Goal: Information Seeking & Learning: Learn about a topic

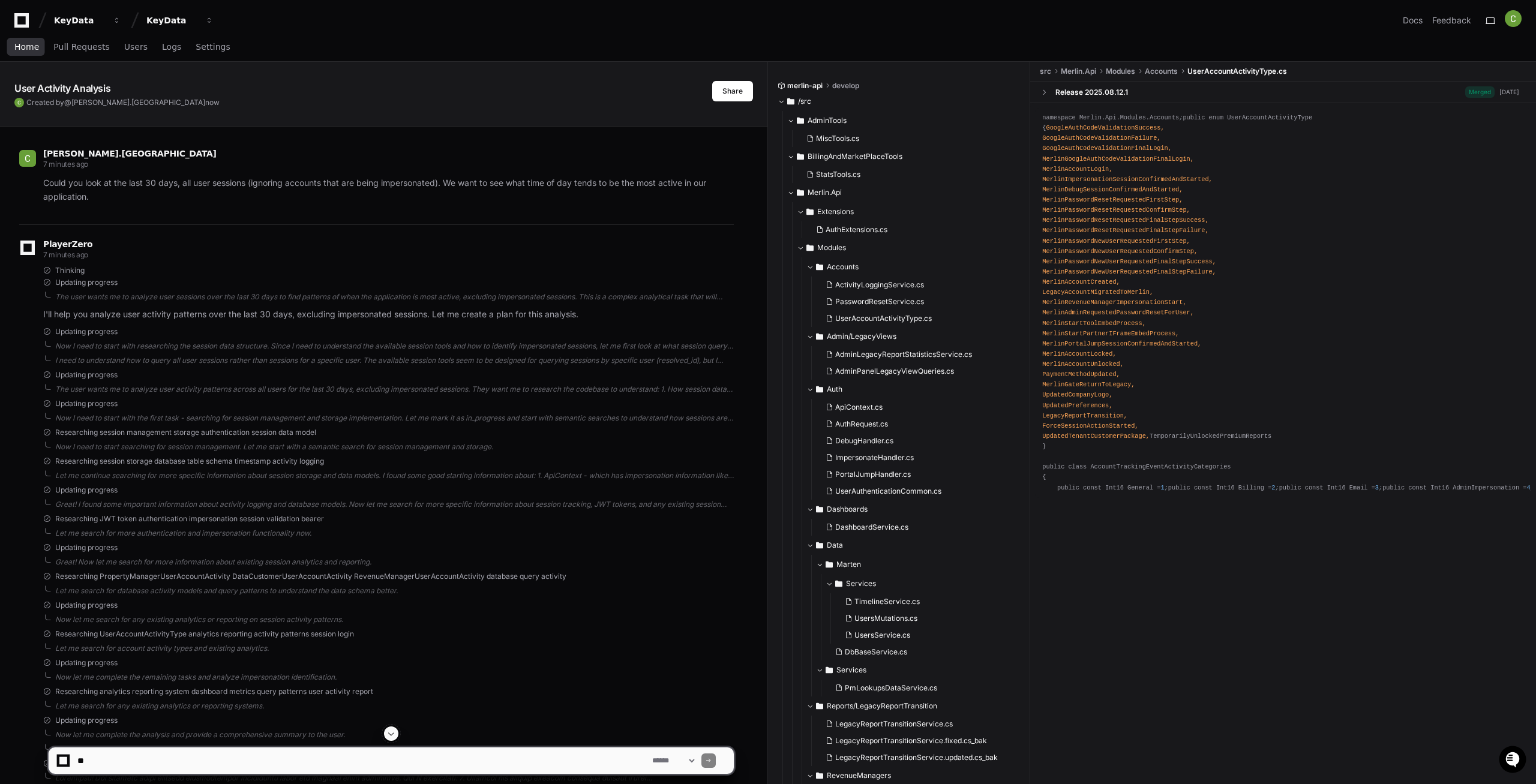
click at [32, 53] on link "Home" at bounding box center [27, 47] width 25 height 27
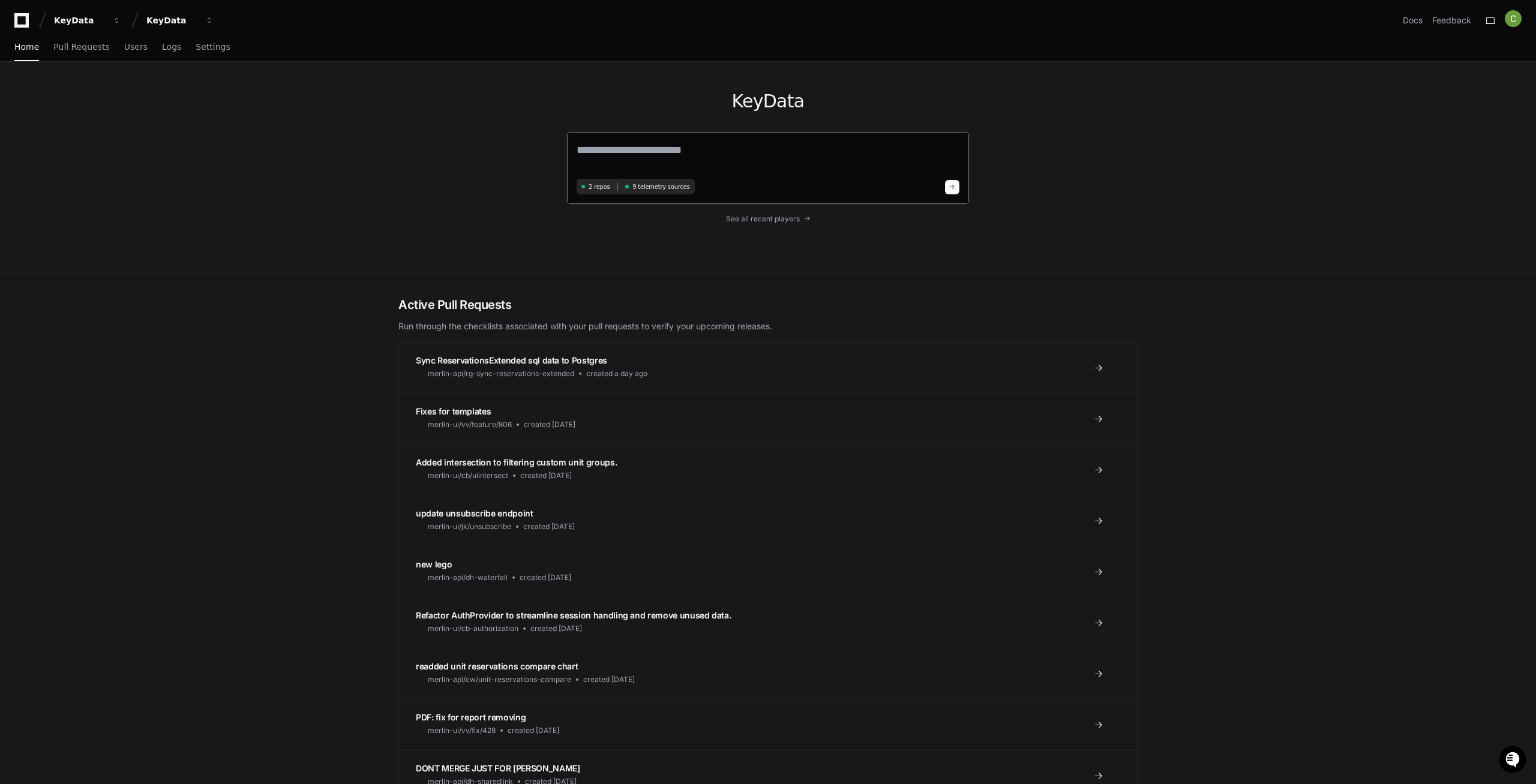
click at [654, 153] on textarea at bounding box center [768, 158] width 383 height 33
click at [651, 157] on textarea at bounding box center [768, 158] width 383 height 33
type textarea "*"
click at [619, 145] on textarea at bounding box center [768, 158] width 383 height 32
click at [644, 152] on textarea at bounding box center [768, 158] width 383 height 32
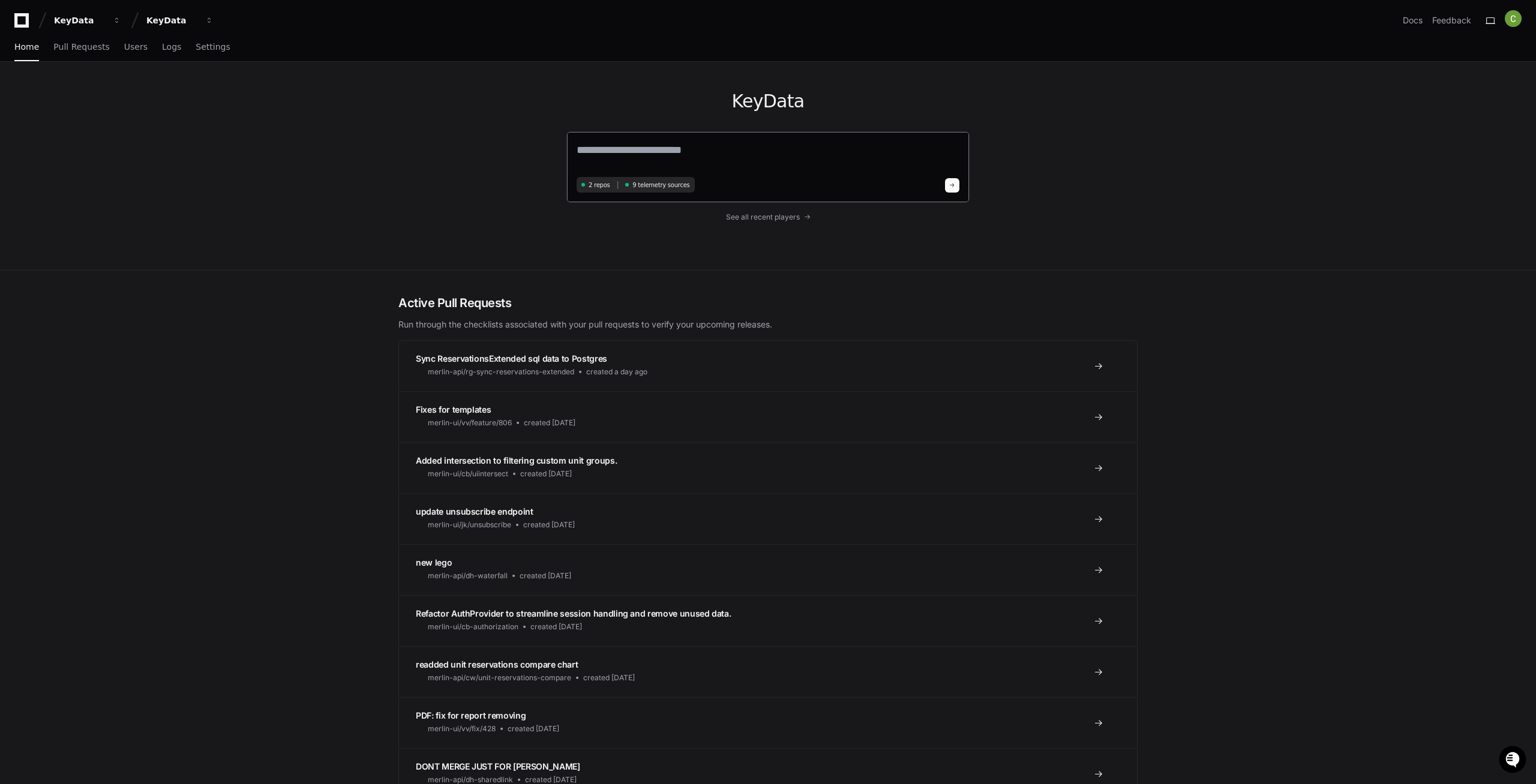
click at [643, 150] on textarea at bounding box center [768, 158] width 383 height 32
click at [658, 151] on textarea at bounding box center [768, 158] width 383 height 32
paste textarea "**********"
click at [628, 143] on textarea "**********" at bounding box center [768, 158] width 383 height 32
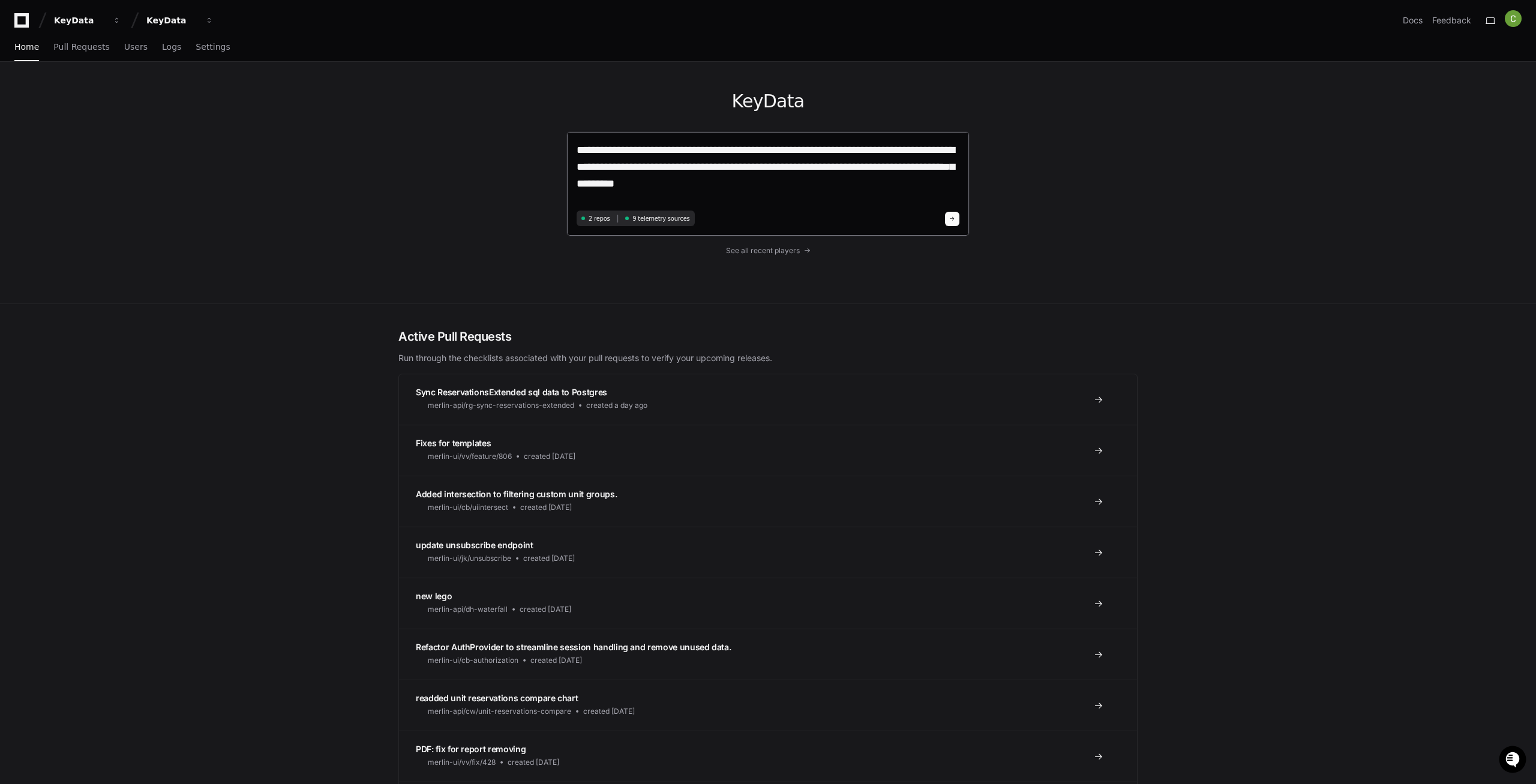
click at [648, 181] on textarea "**********" at bounding box center [768, 174] width 383 height 65
paste textarea "**********"
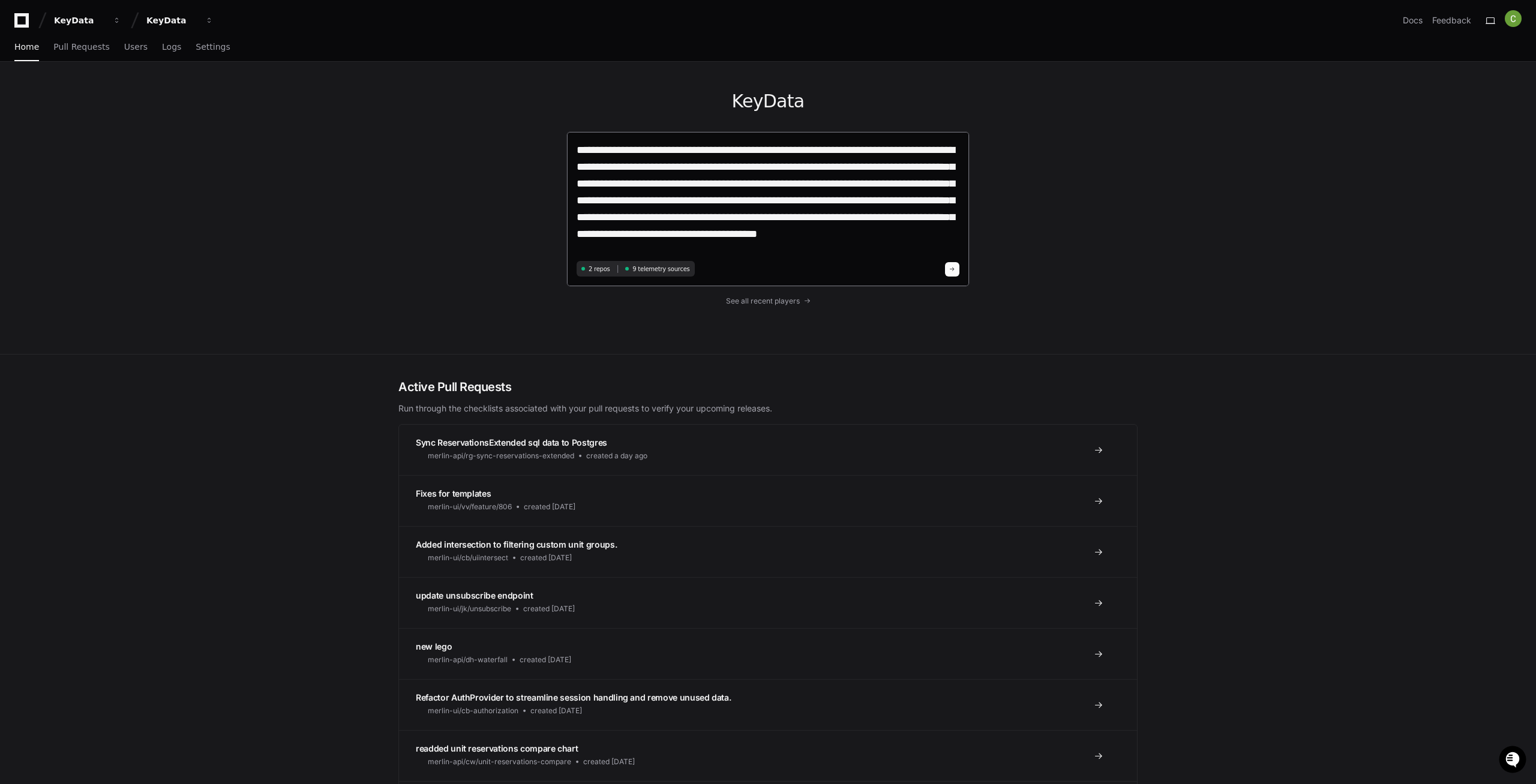
type textarea "**********"
click at [953, 267] on span at bounding box center [952, 270] width 6 height 6
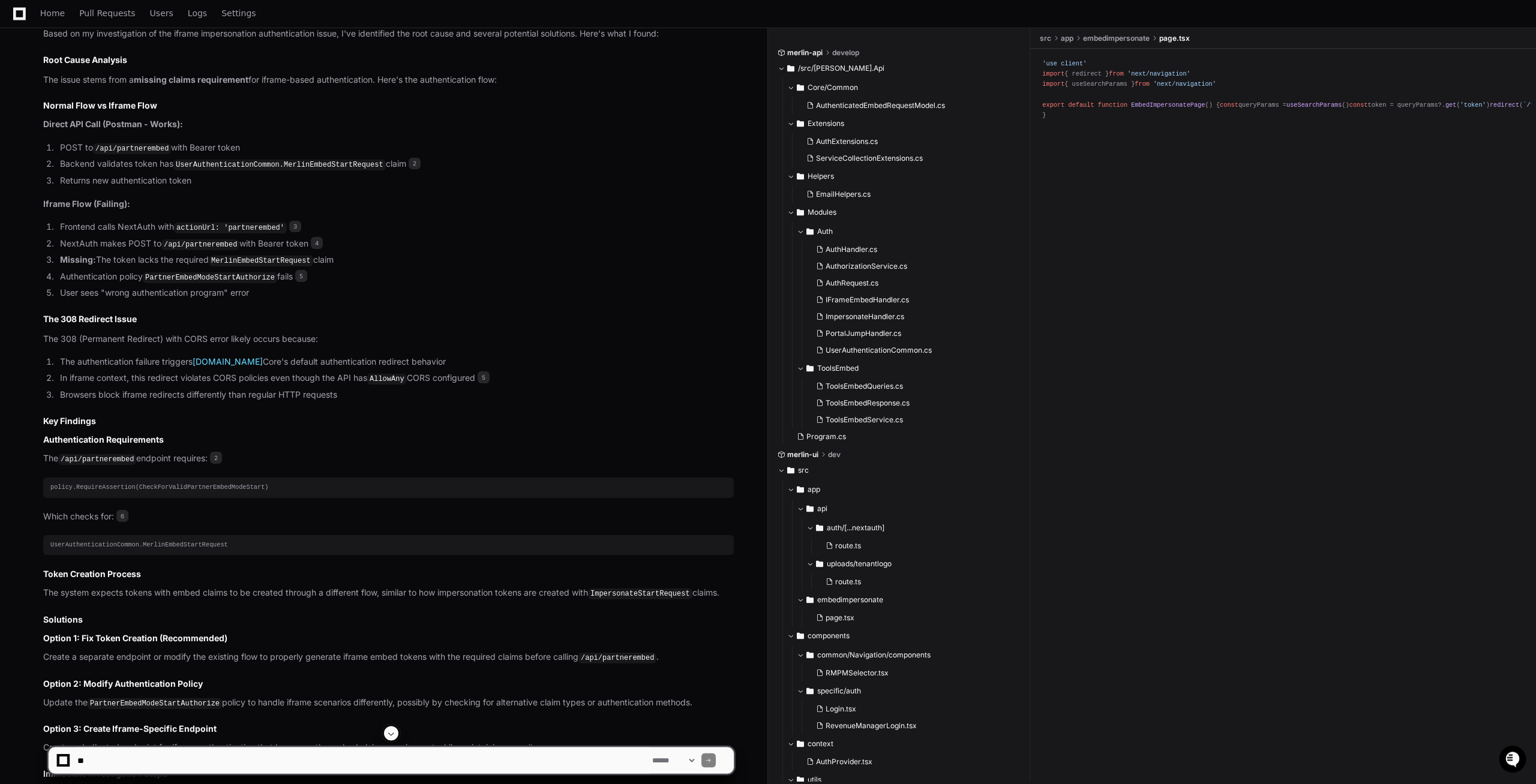
scroll to position [920, 0]
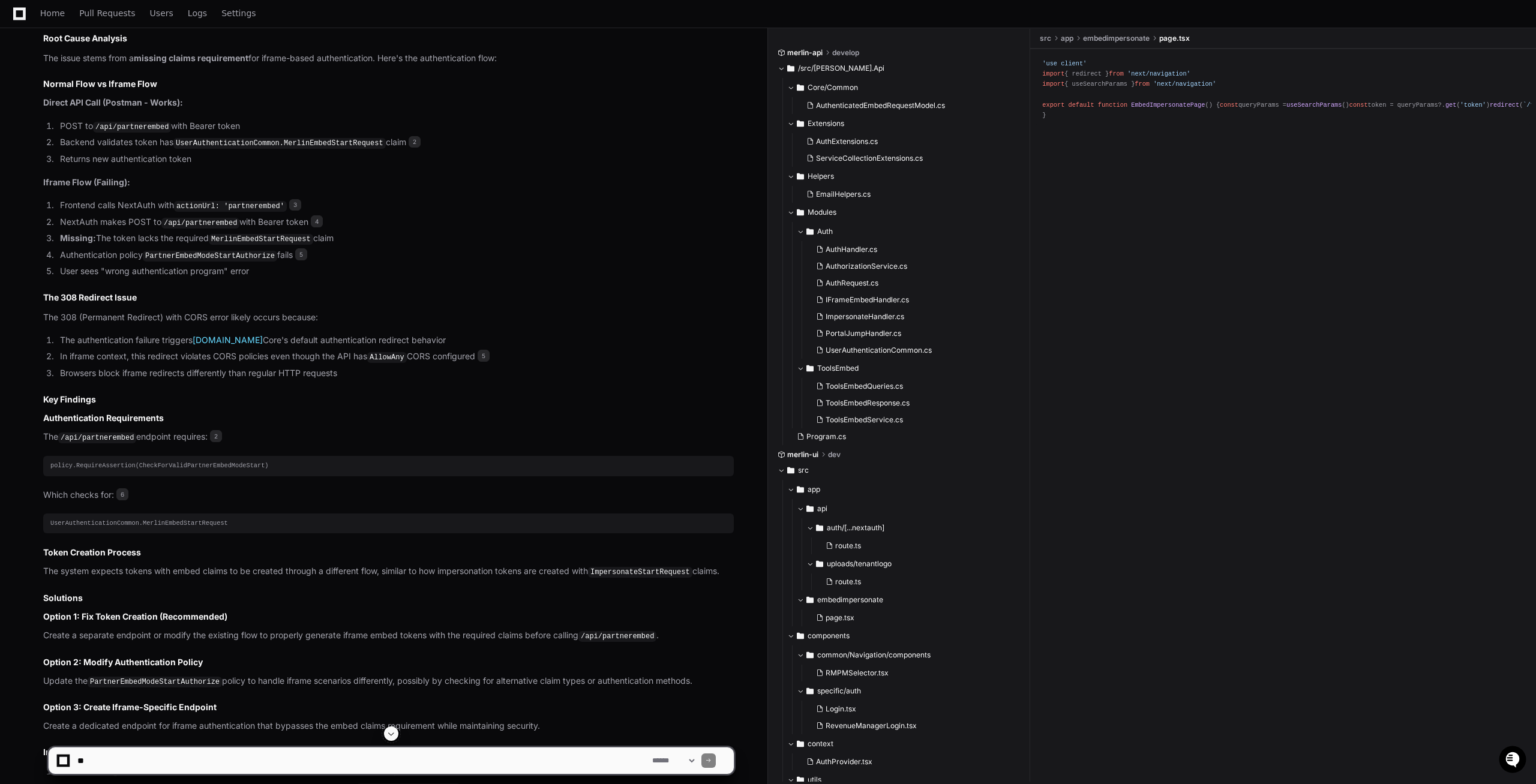
click at [114, 437] on code "/api/partnerembed" at bounding box center [98, 437] width 78 height 11
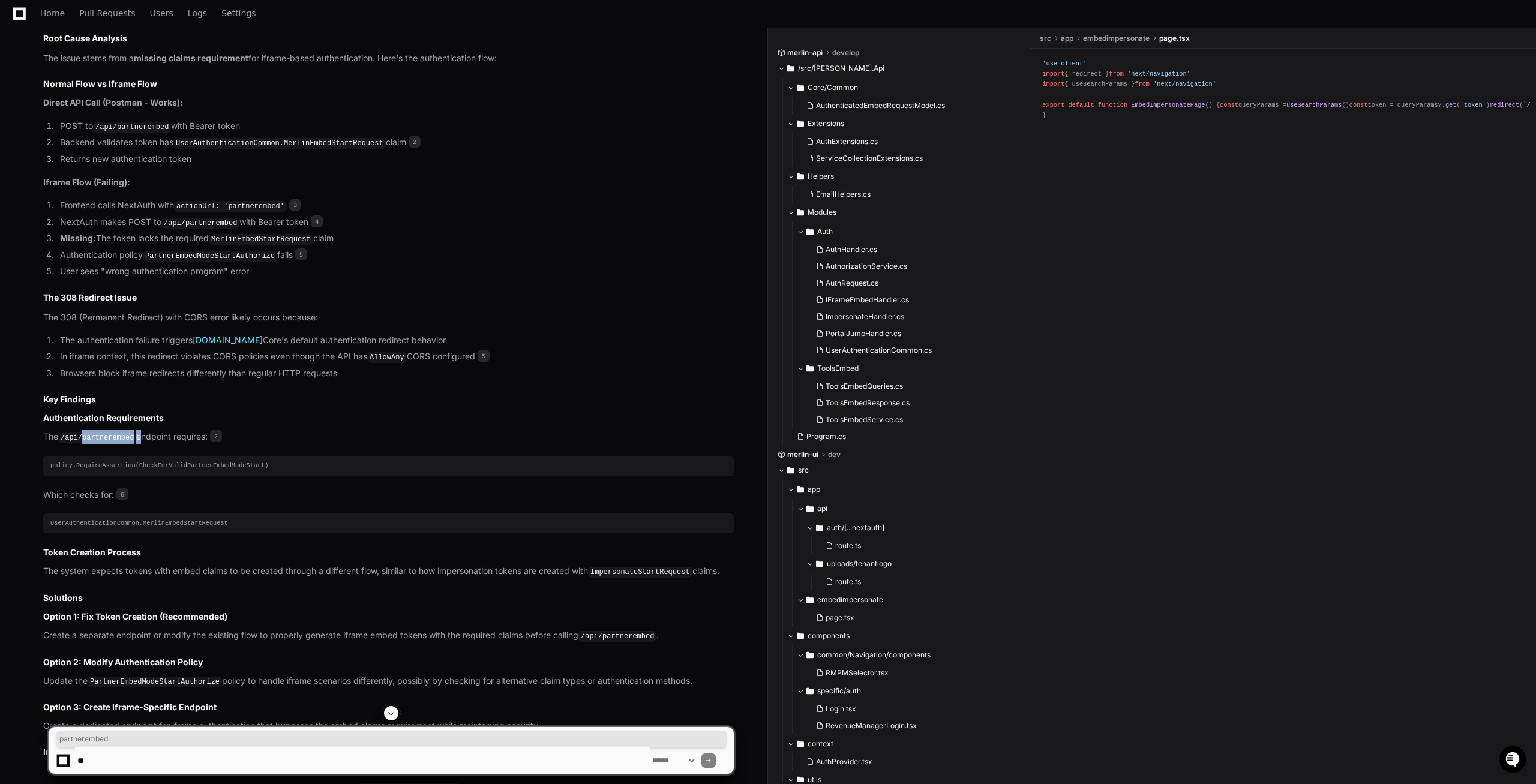
click at [114, 437] on code "/api/partnerembed" at bounding box center [98, 437] width 78 height 11
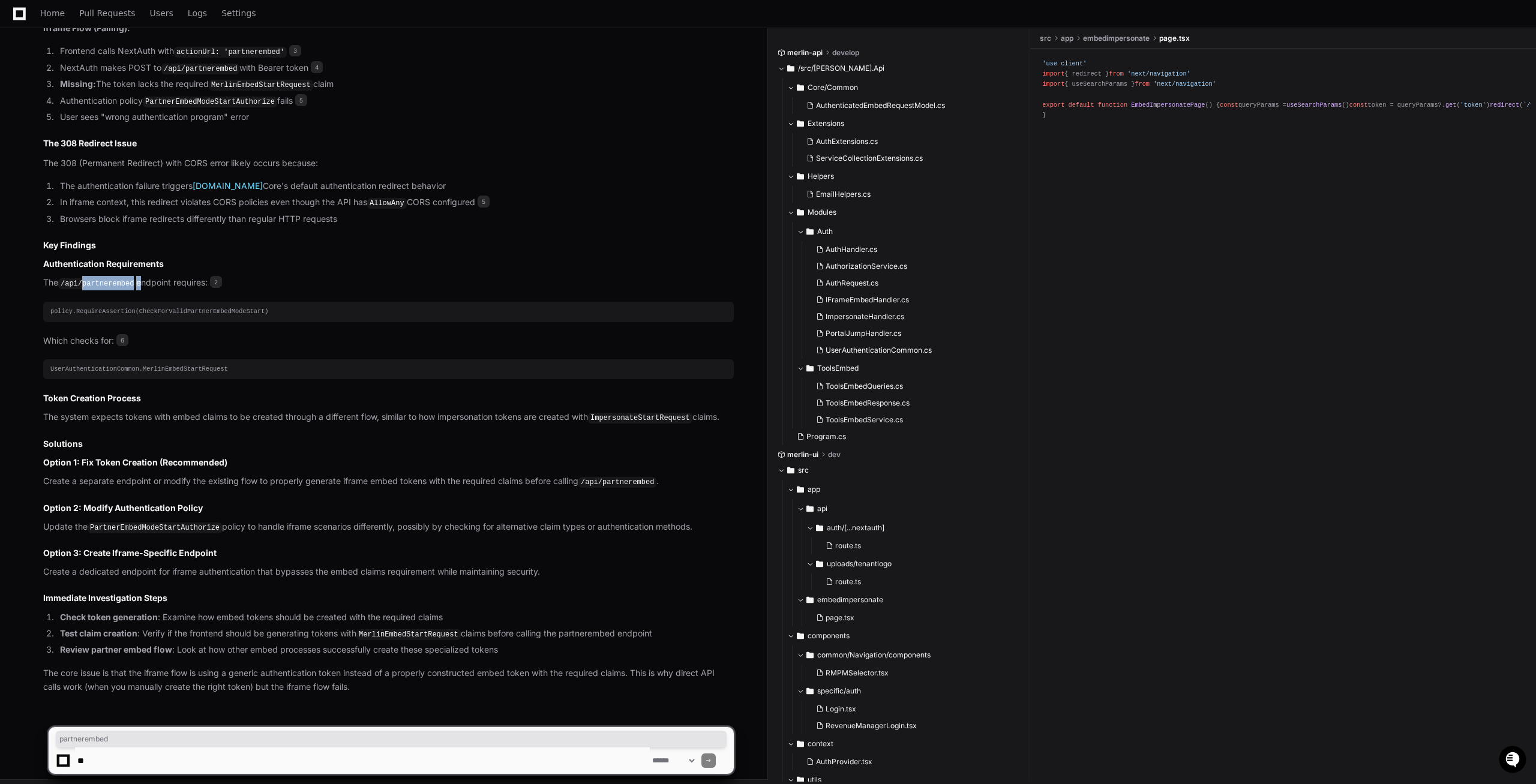
click at [315, 306] on div "policy.RequireAssertion(CheckForValidPartnerEmbedModeStart)" at bounding box center [388, 311] width 676 height 10
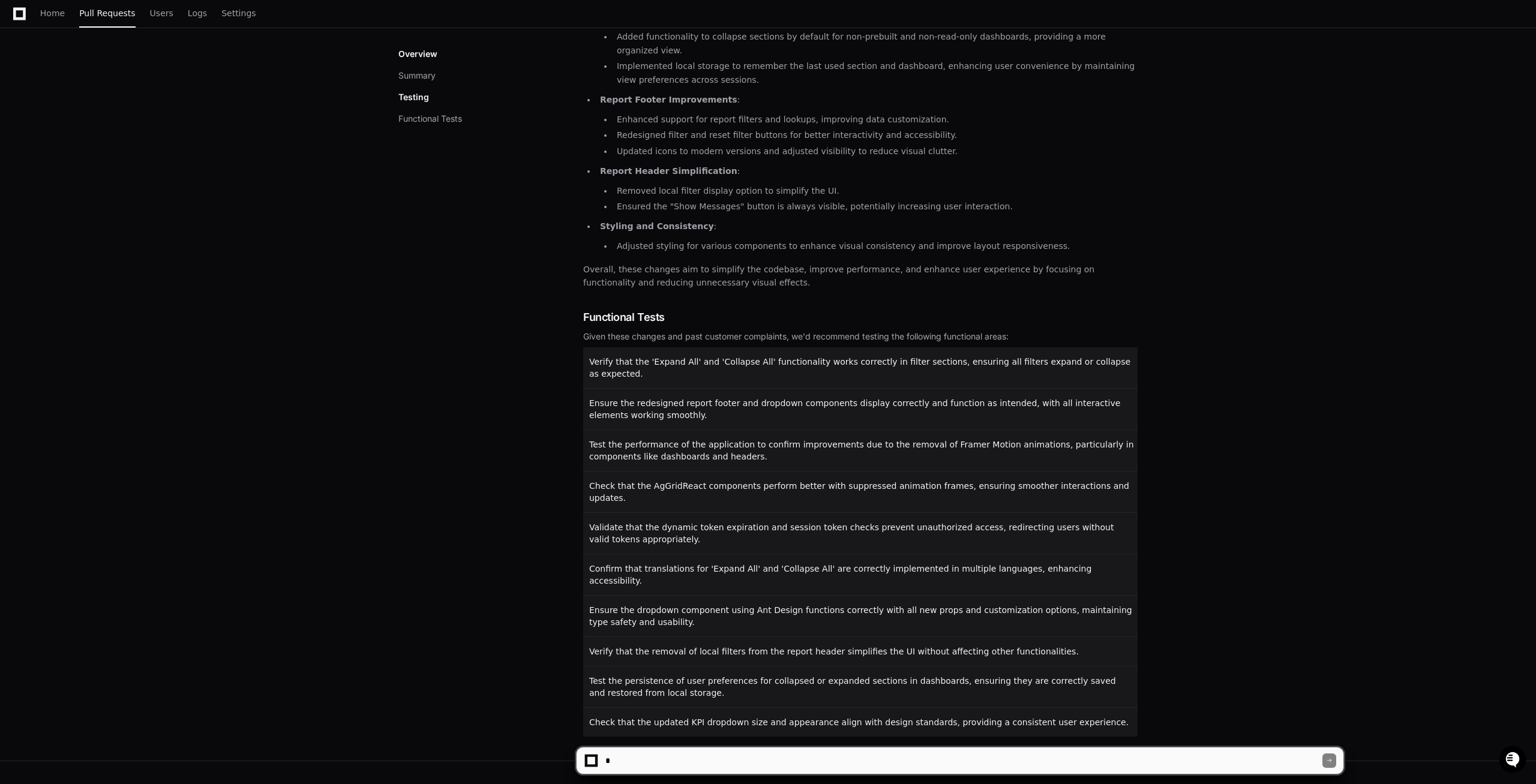
drag, startPoint x: 623, startPoint y: 393, endPoint x: 540, endPoint y: 369, distance: 86.4
click at [540, 369] on div "Overview Summary Testing Functional Tests Summary This pull request introduces …" at bounding box center [768, 309] width 739 height 856
click at [503, 389] on div "Overview Summary Testing Functional Tests" at bounding box center [491, 309] width 185 height 856
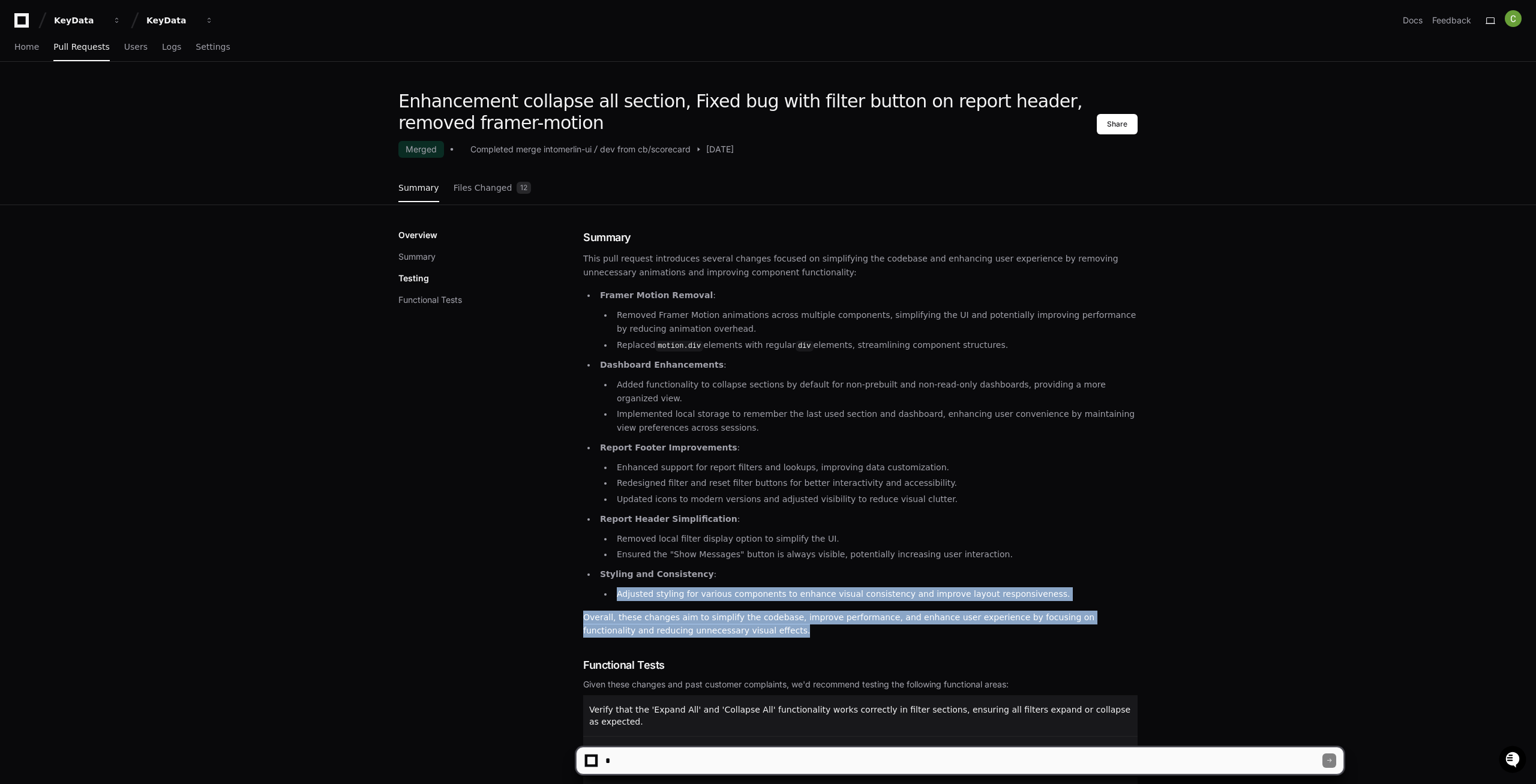
drag, startPoint x: 704, startPoint y: 625, endPoint x: 576, endPoint y: 570, distance: 139.3
click at [577, 571] on div "Overview Summary Testing Functional Tests Summary This pull request introduces …" at bounding box center [768, 657] width 739 height 856
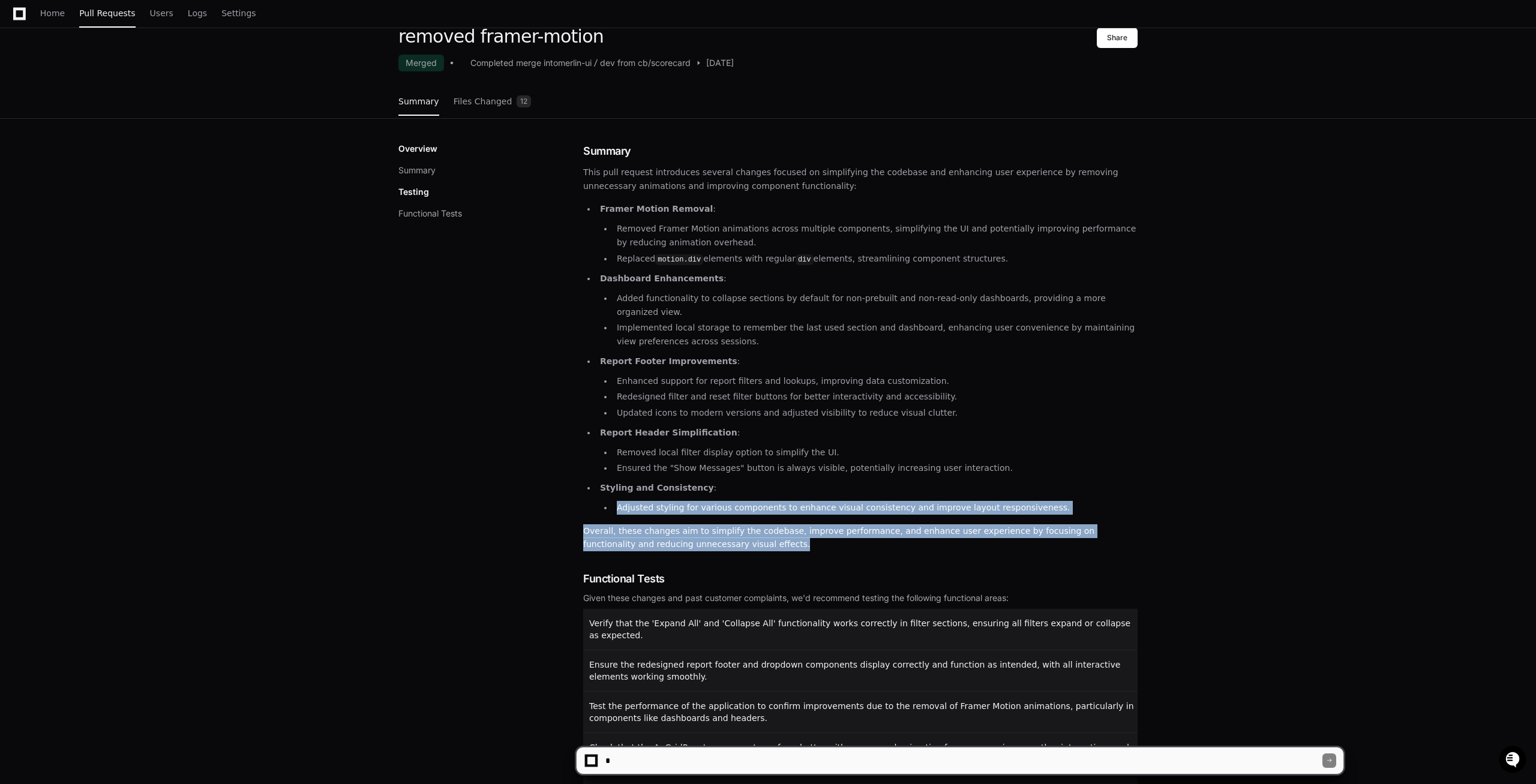
scroll to position [122, 0]
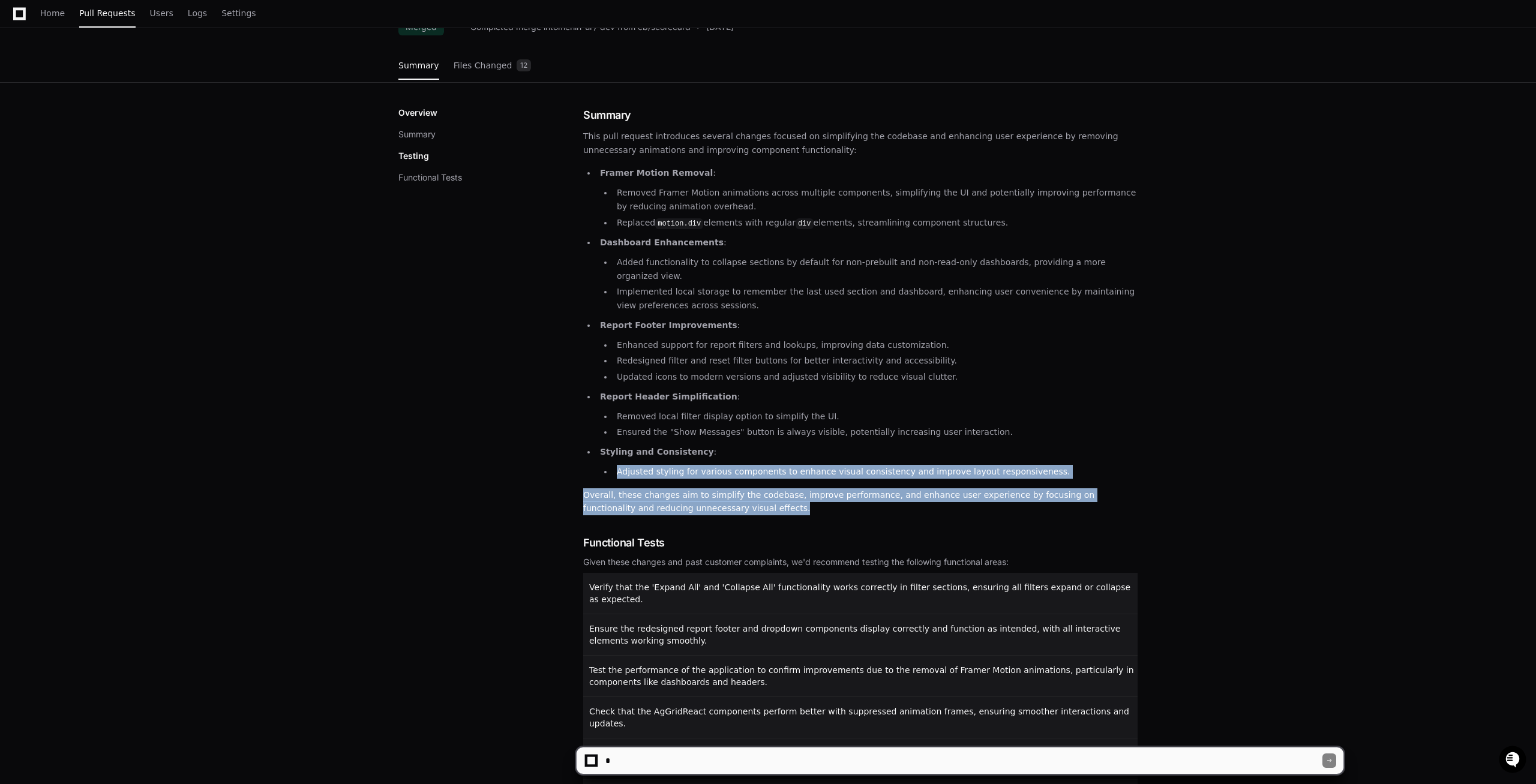
click at [672, 370] on li "Updated icons to modern versions and adjusted visibility to reduce visual clutt…" at bounding box center [875, 376] width 524 height 14
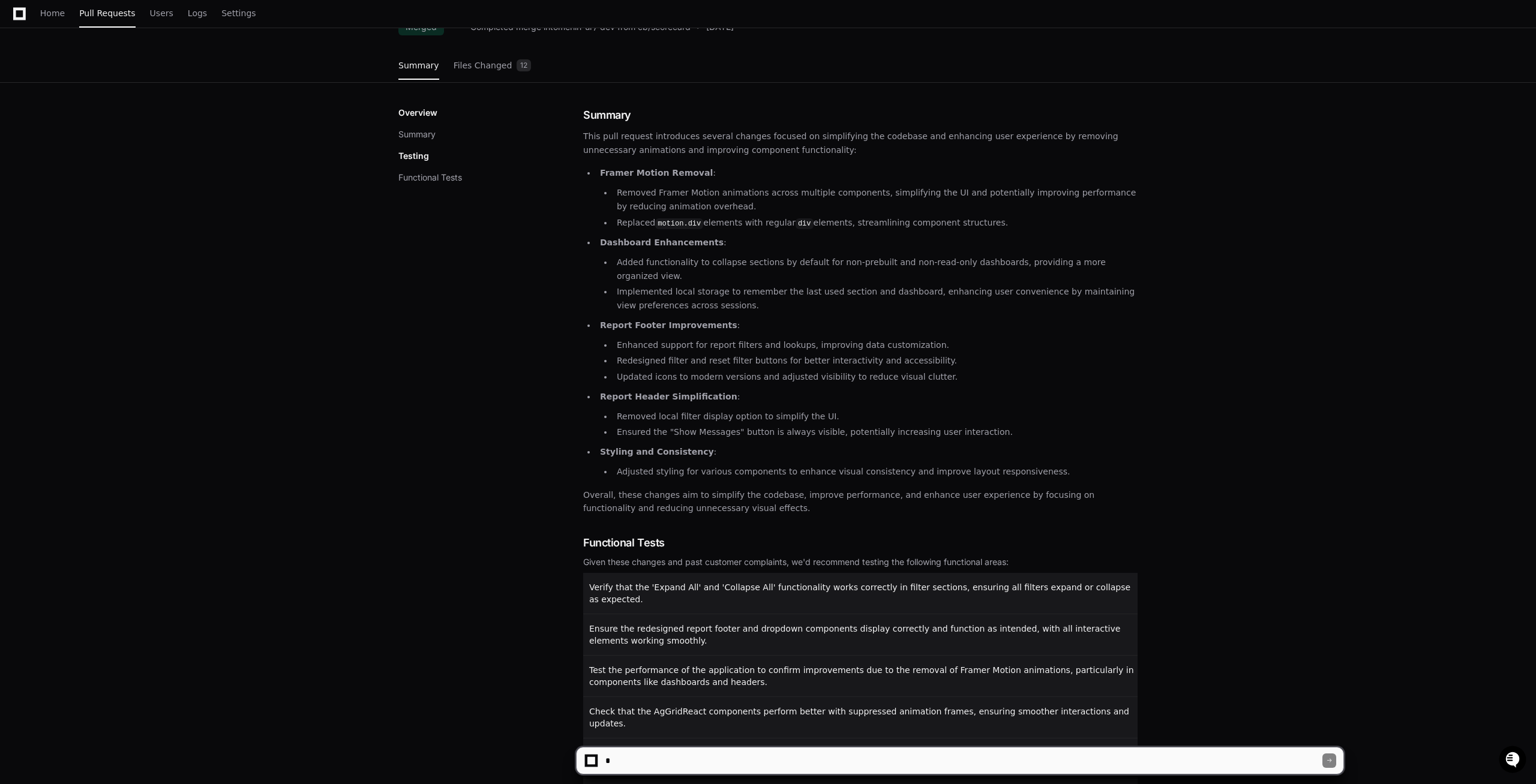
click at [672, 370] on li "Updated icons to modern versions and adjusted visibility to reduce visual clutt…" at bounding box center [875, 376] width 524 height 14
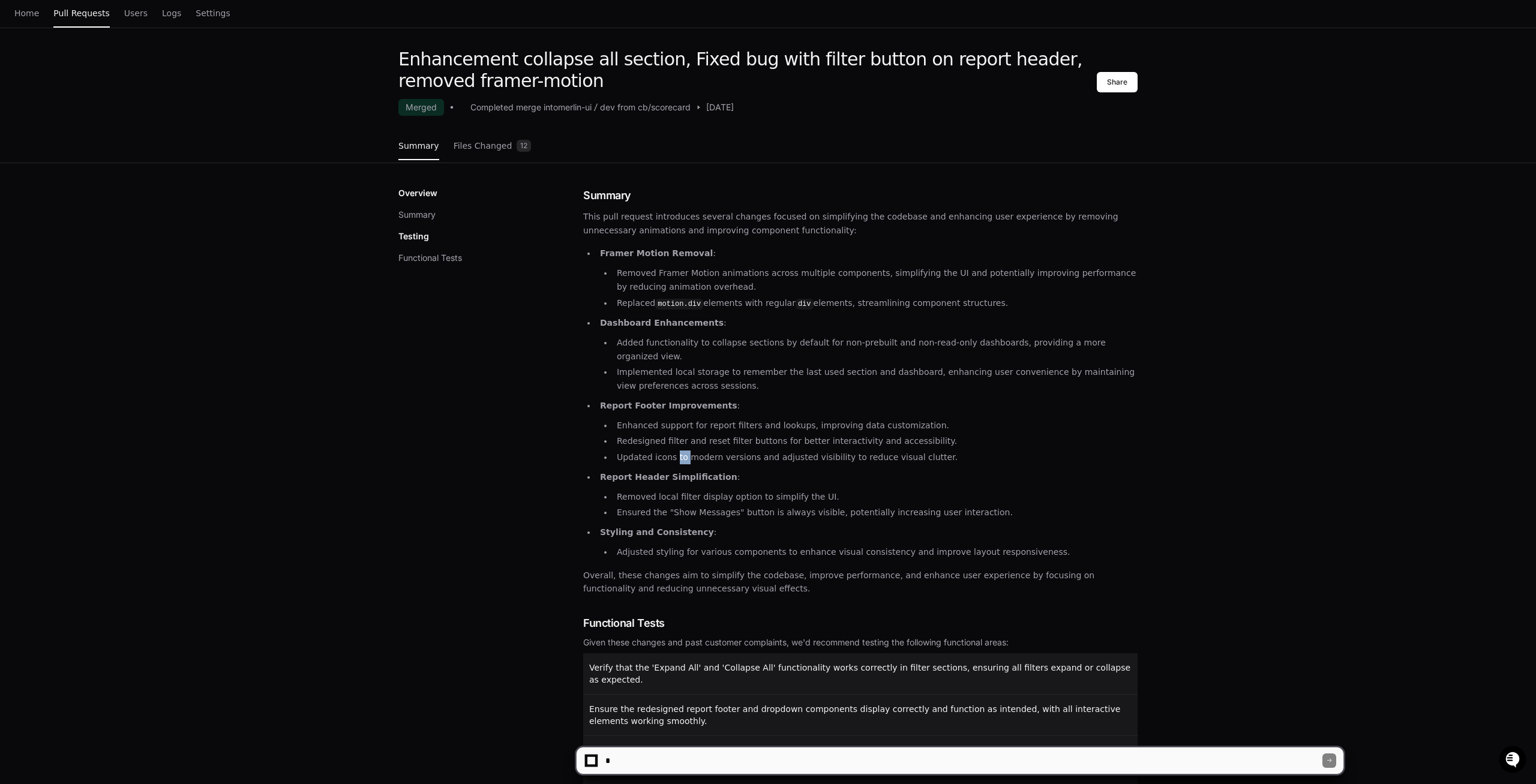
scroll to position [0, 0]
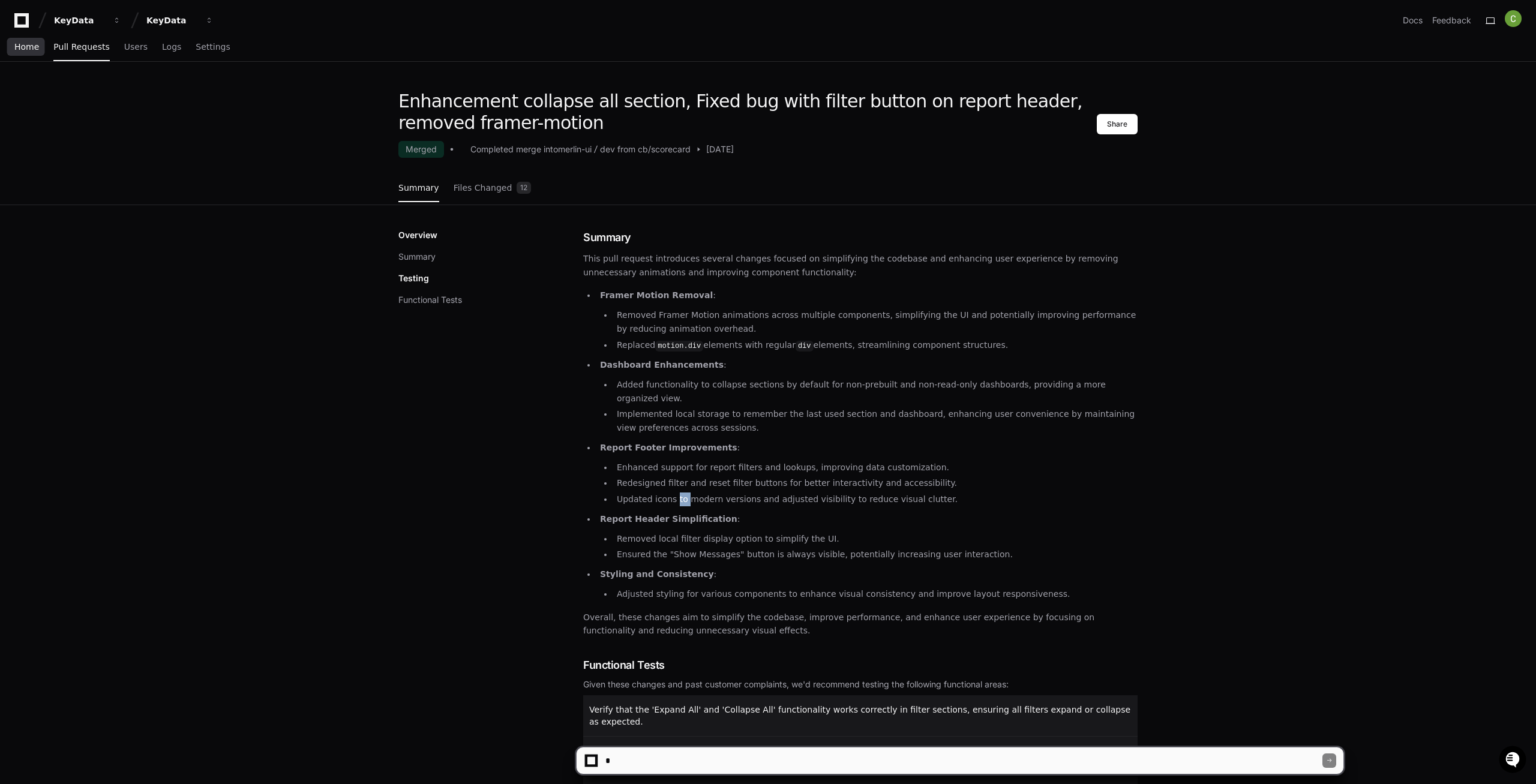
click at [22, 49] on span "Home" at bounding box center [27, 47] width 25 height 7
